Goal: Navigation & Orientation: Find specific page/section

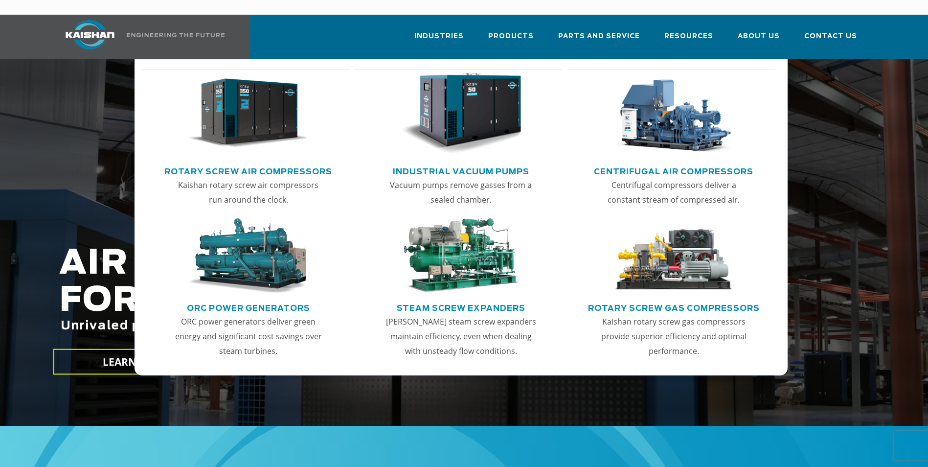
click at [694, 299] on link "Rotary Screw Gas Compressors" at bounding box center [674, 306] width 172 height 15
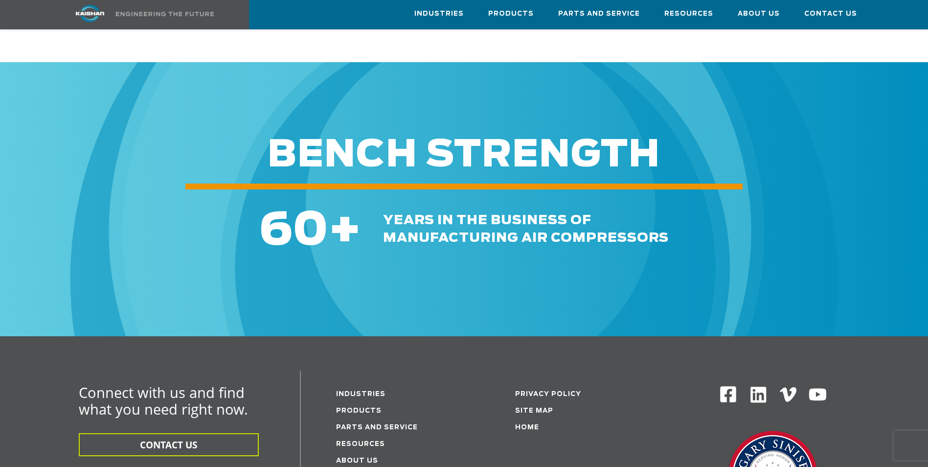
scroll to position [1712, 0]
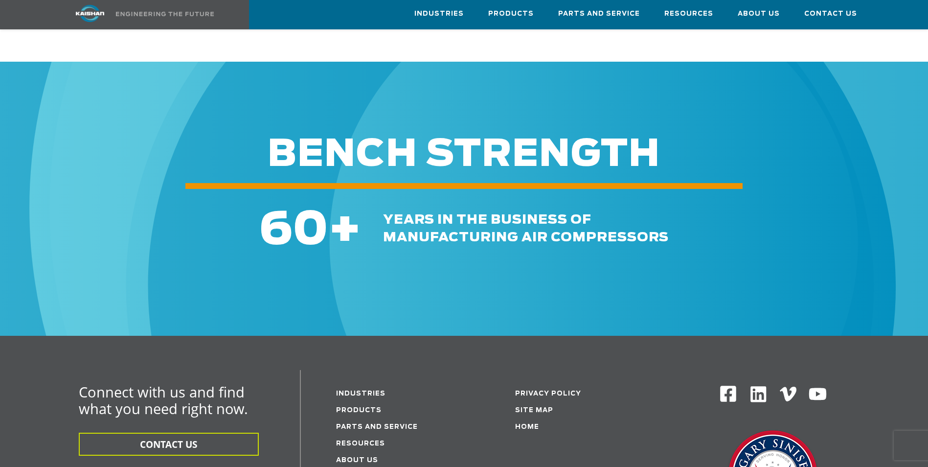
drag, startPoint x: 662, startPoint y: 367, endPoint x: 618, endPoint y: 265, distance: 111.5
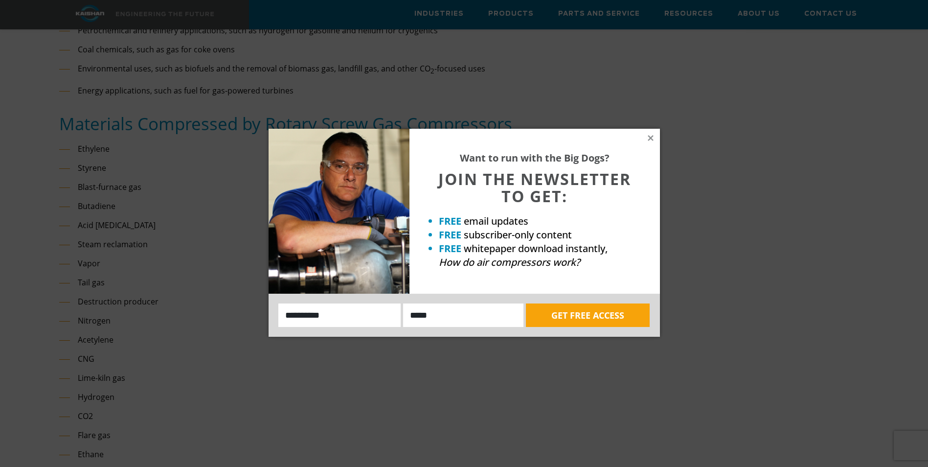
scroll to position [586, 0]
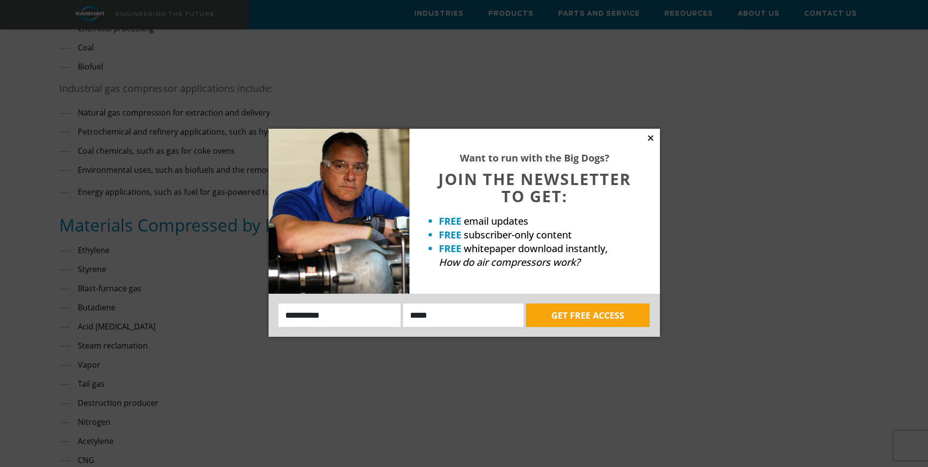
click at [649, 141] on icon at bounding box center [650, 138] width 9 height 9
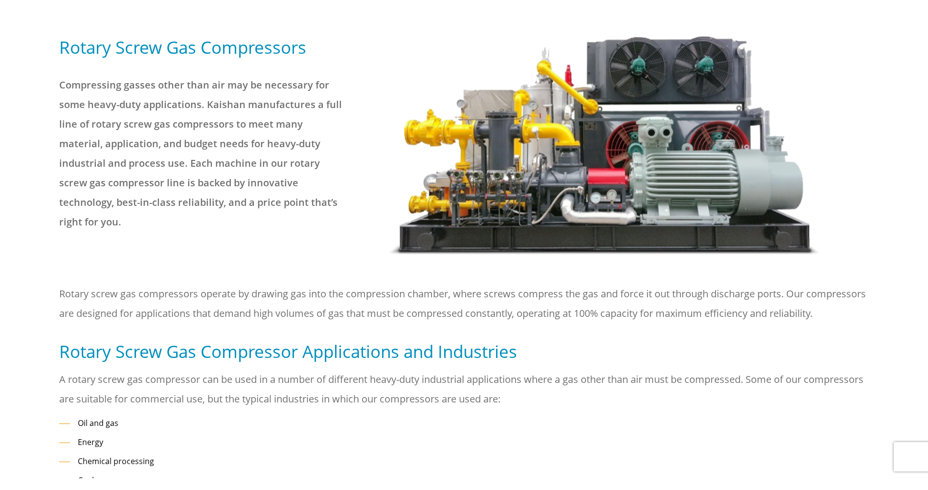
scroll to position [0, 0]
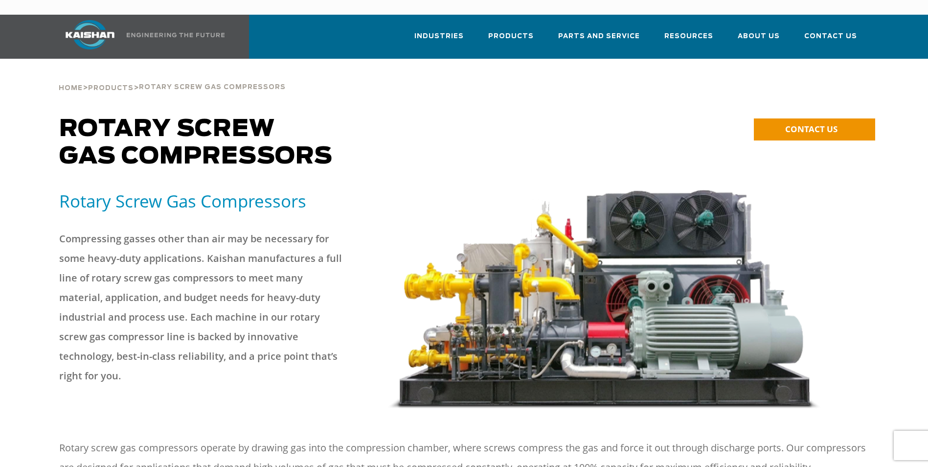
click at [825, 380] on div at bounding box center [628, 299] width 481 height 219
click at [574, 295] on img at bounding box center [604, 299] width 433 height 219
